Goal: Find specific page/section: Find specific page/section

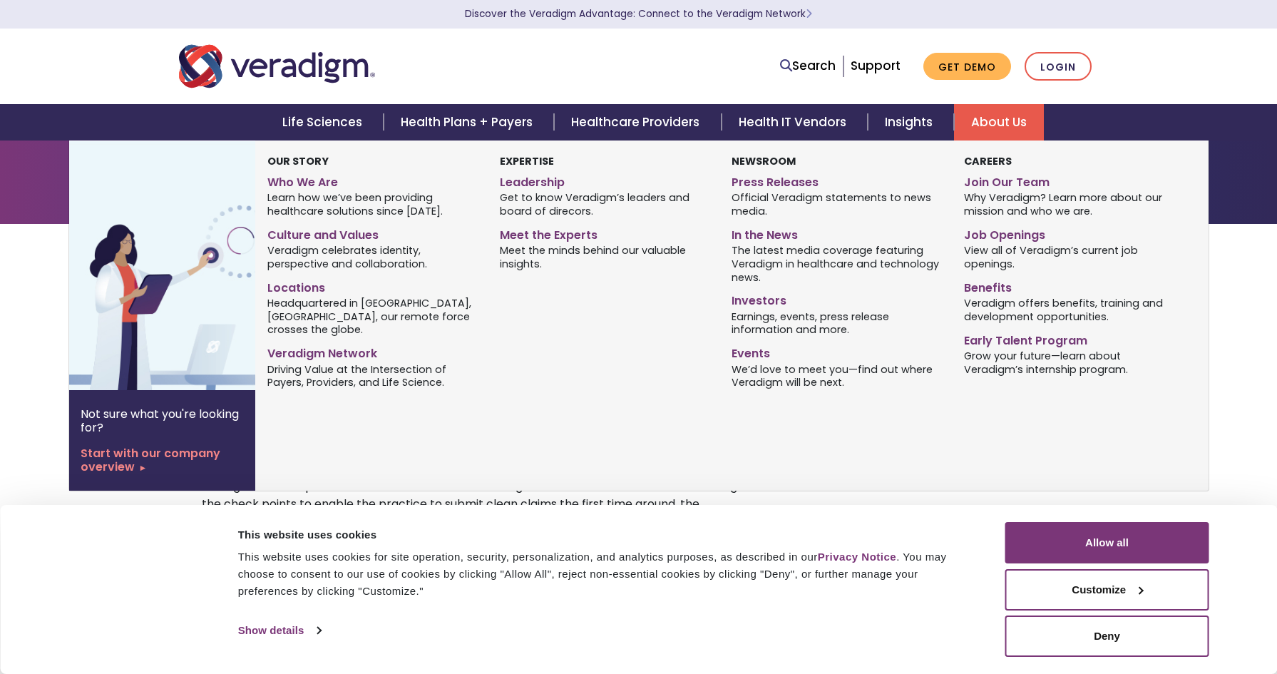
click at [992, 115] on link "About Us" at bounding box center [999, 122] width 90 height 36
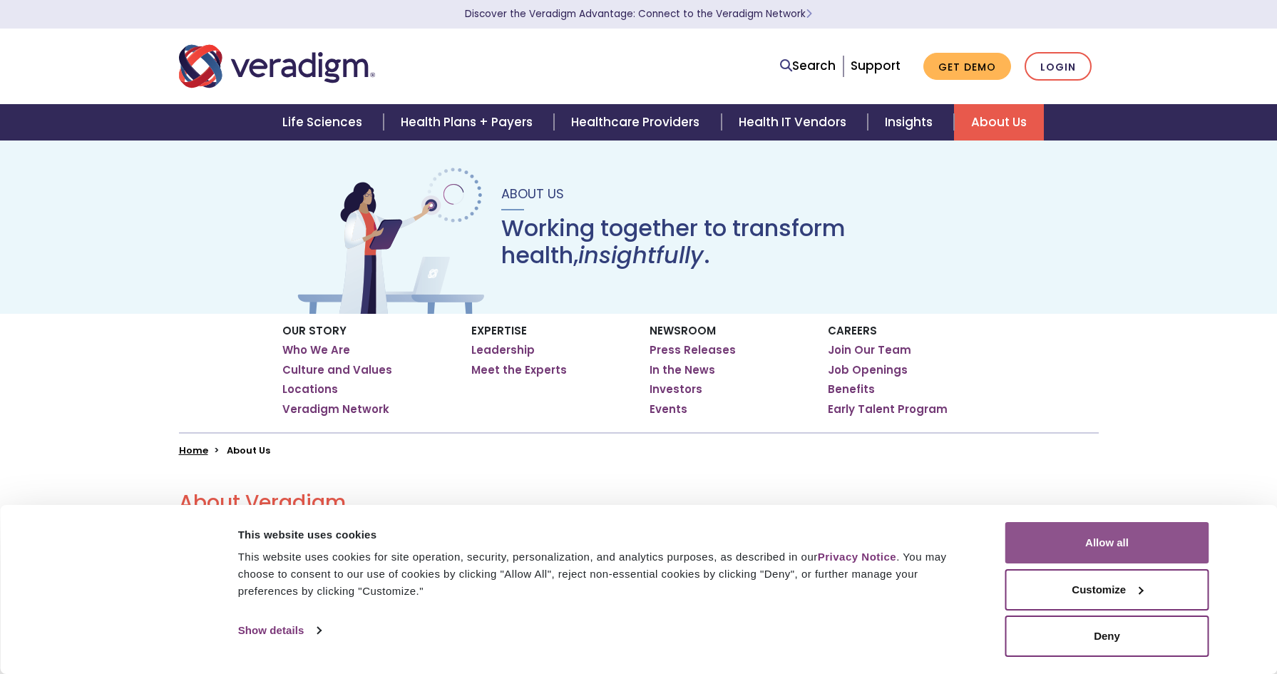
click at [1109, 534] on button "Allow all" at bounding box center [1107, 542] width 204 height 41
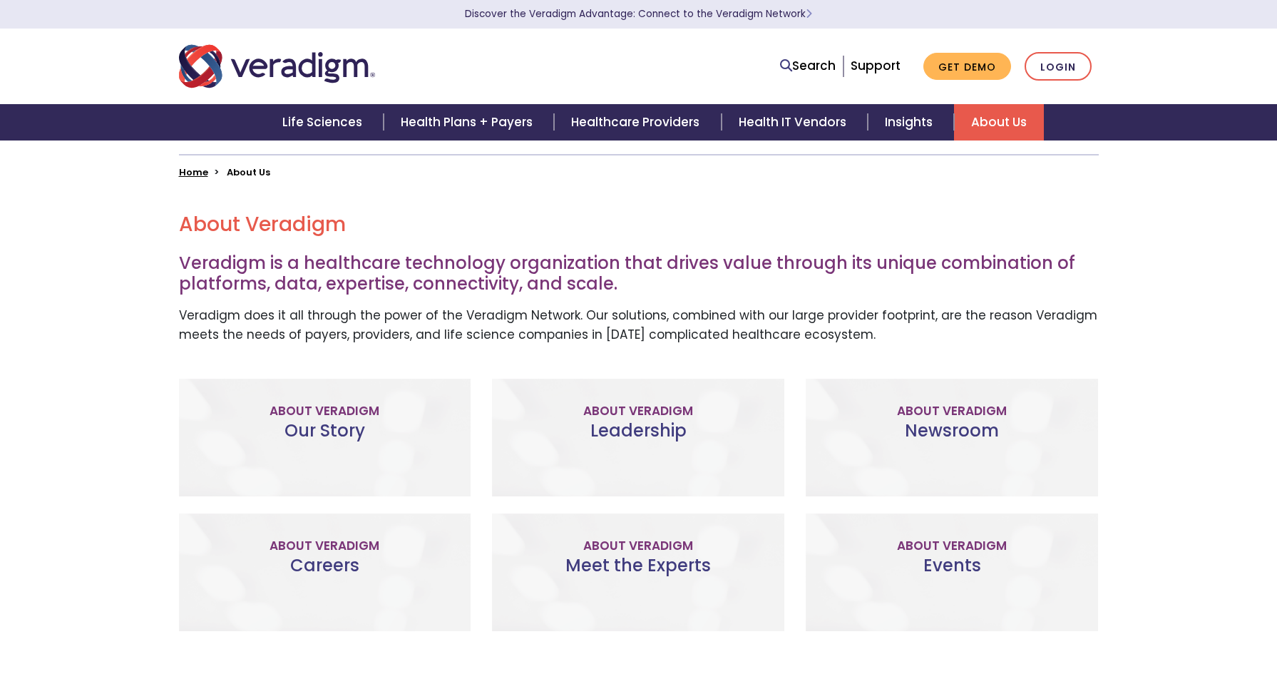
scroll to position [285, 0]
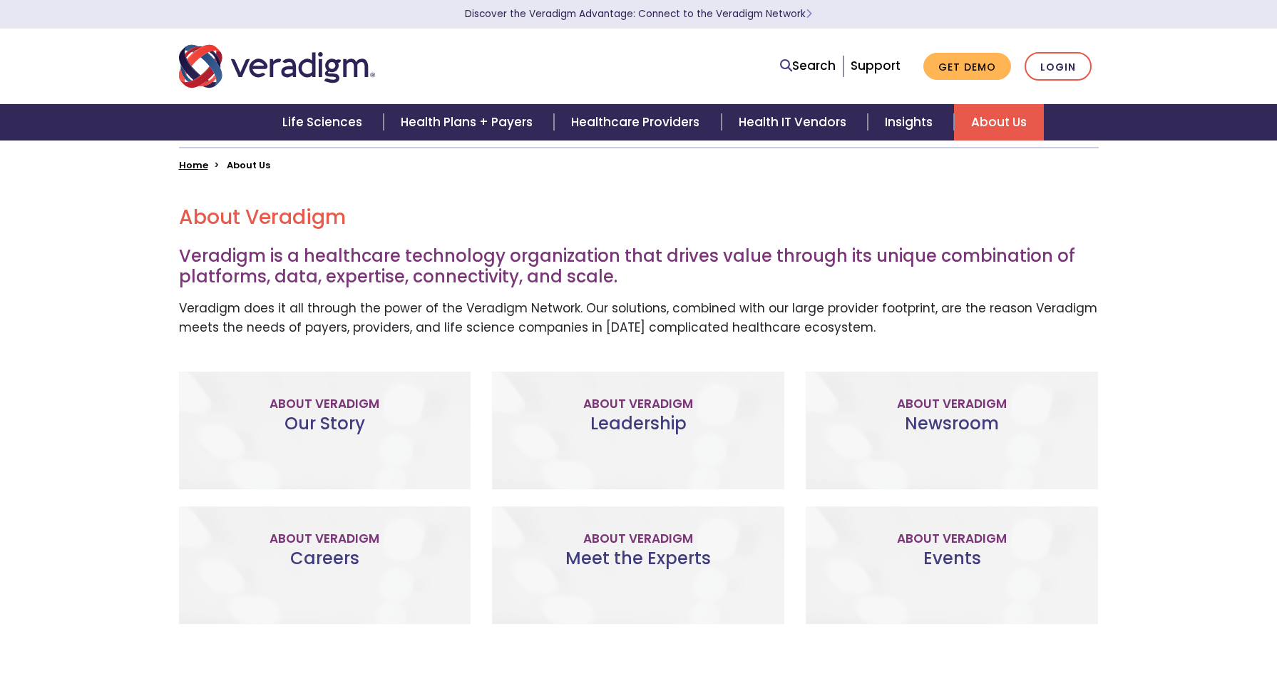
click at [640, 409] on p "The committed professionals who make up our Veradigm leadership team use their …" at bounding box center [638, 417] width 264 height 97
click at [643, 478] on link "Meet the Team" at bounding box center [639, 494] width 132 height 33
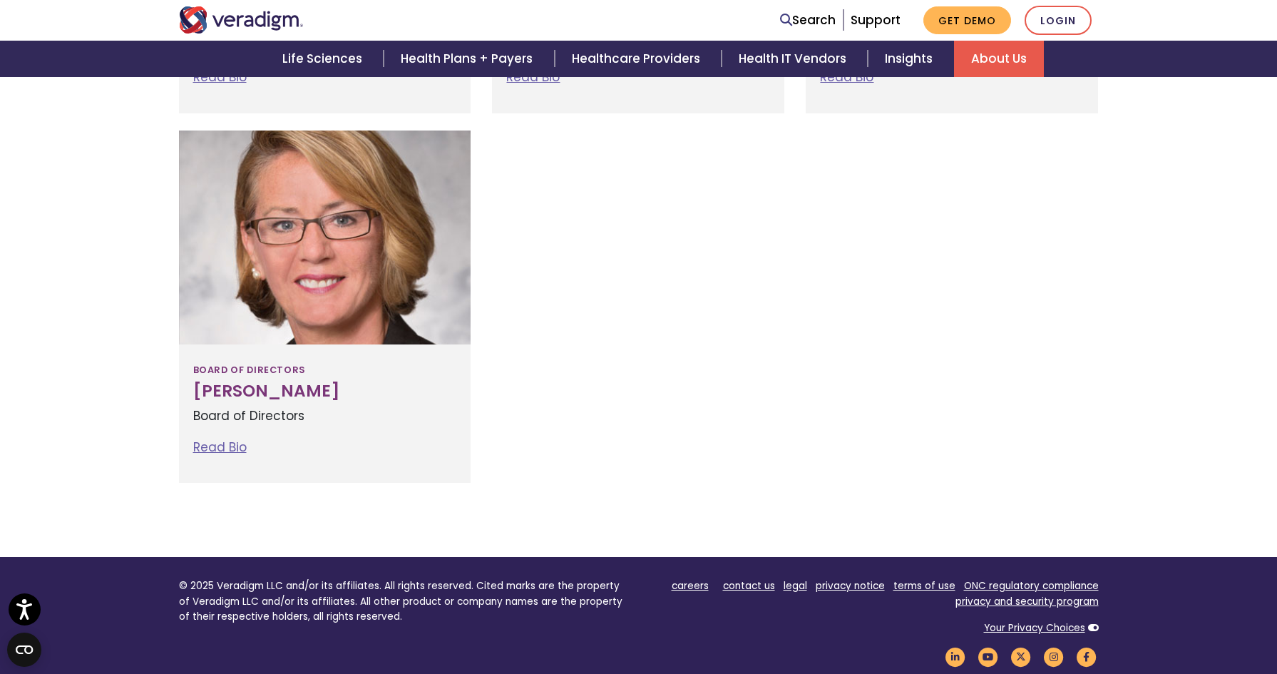
scroll to position [1925, 0]
